Goal: Check status: Check status

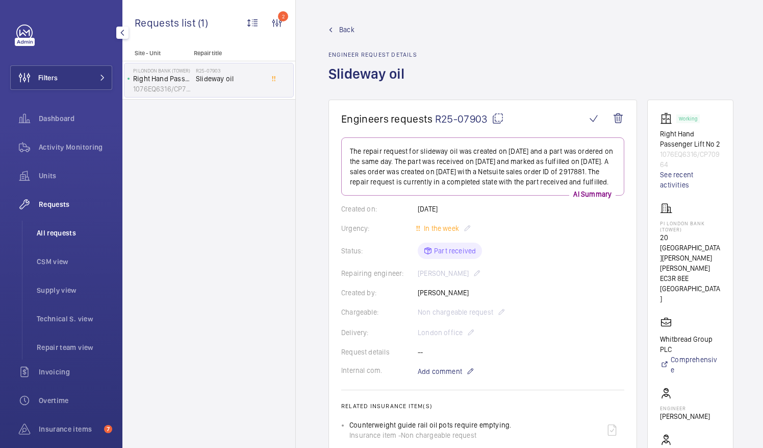
click at [59, 234] on span "All requests" at bounding box center [75, 233] width 76 height 10
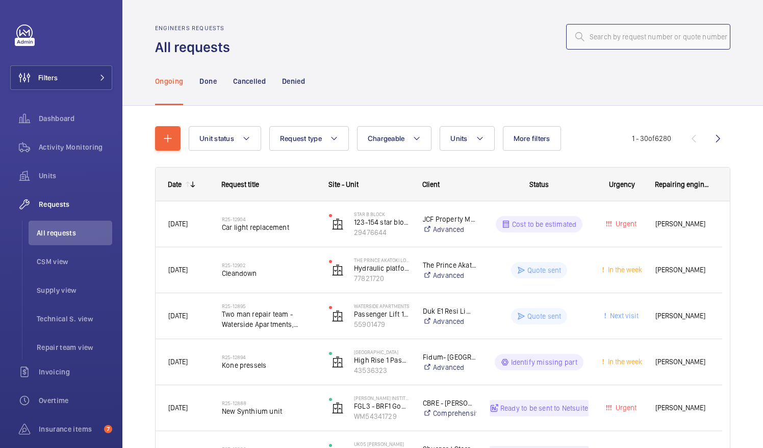
click at [587, 34] on input "text" at bounding box center [648, 37] width 164 height 26
paste input "R25-12618"
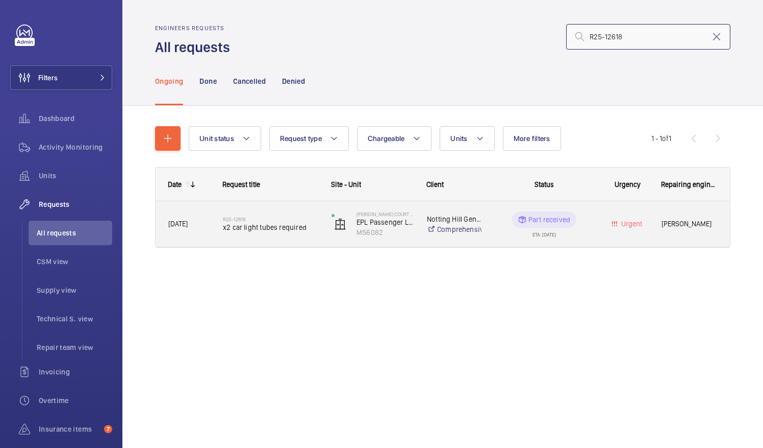
type input "R25-12618"
click at [249, 232] on div "R25-12618 x2 car light tubes required" at bounding box center [270, 224] width 95 height 30
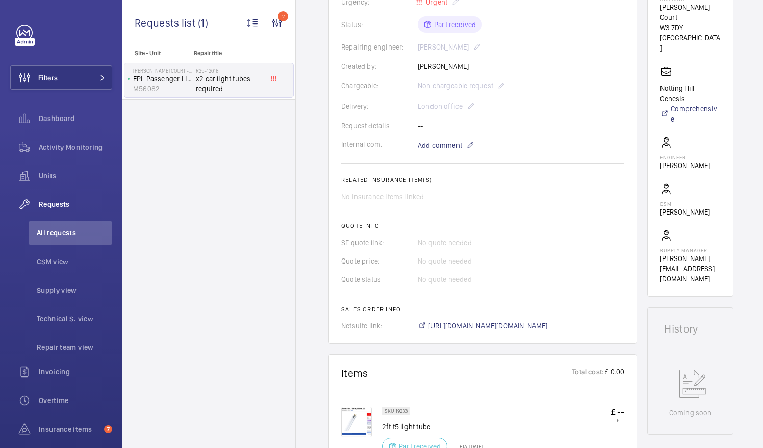
scroll to position [227, 0]
click at [515, 324] on span "[URL][DOMAIN_NAME][DOMAIN_NAME]" at bounding box center [488, 325] width 119 height 10
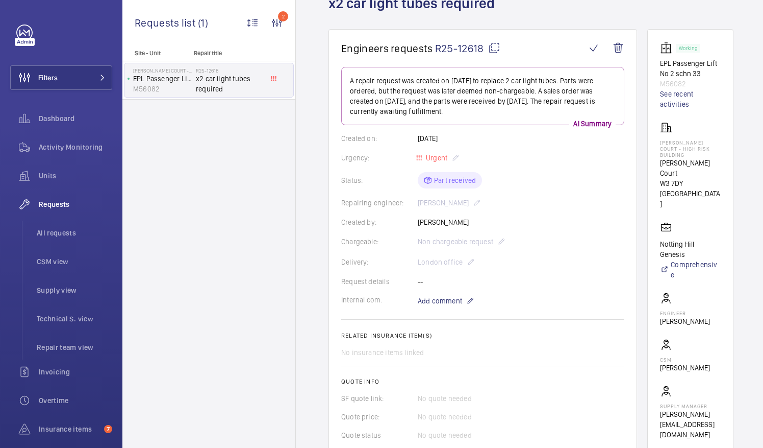
scroll to position [69, 0]
click at [56, 234] on span "All requests" at bounding box center [75, 233] width 76 height 10
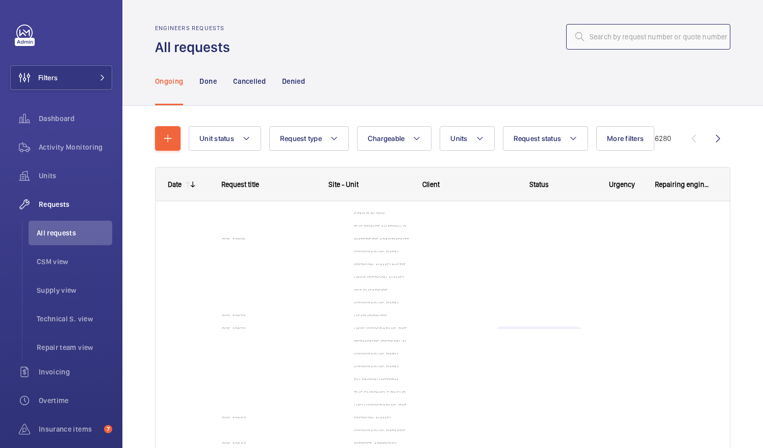
click at [585, 39] on input "text" at bounding box center [648, 37] width 164 height 26
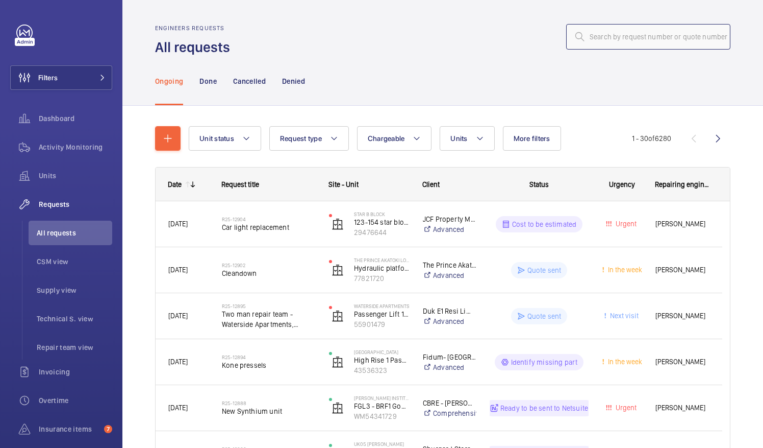
paste input "R25-12597"
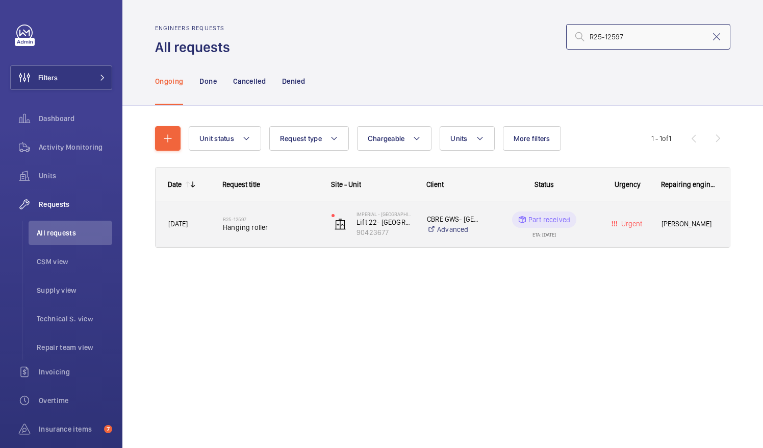
type input "R25-12597"
click at [250, 231] on span "Hanging roller" at bounding box center [270, 227] width 95 height 10
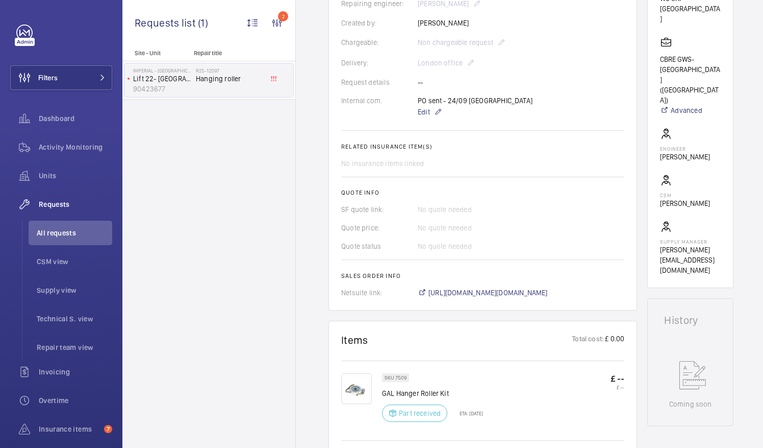
scroll to position [260, 0]
click at [492, 290] on span "[URL][DOMAIN_NAME][DOMAIN_NAME]" at bounding box center [488, 292] width 119 height 10
